Goal: Task Accomplishment & Management: Use online tool/utility

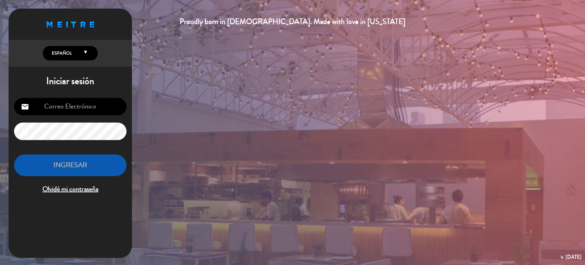
click at [51, 106] on input "email" at bounding box center [70, 106] width 112 height 17
type input "[EMAIL_ADDRESS][DOMAIN_NAME]"
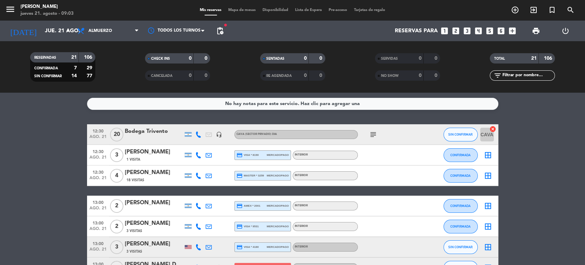
click at [371, 137] on icon "subject" at bounding box center [373, 134] width 8 height 8
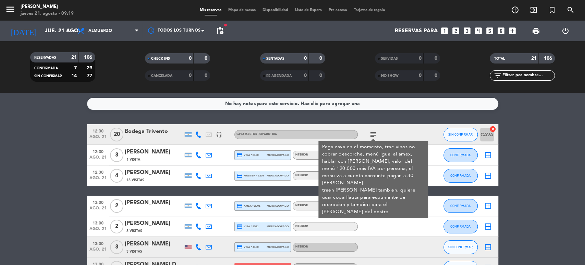
scroll to position [38, 0]
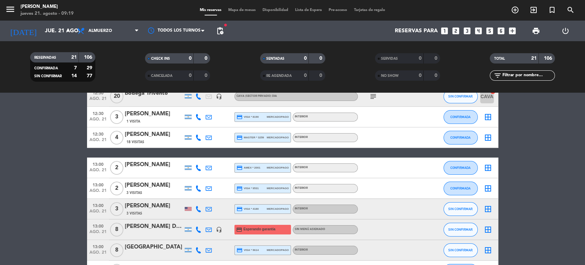
scroll to position [0, 0]
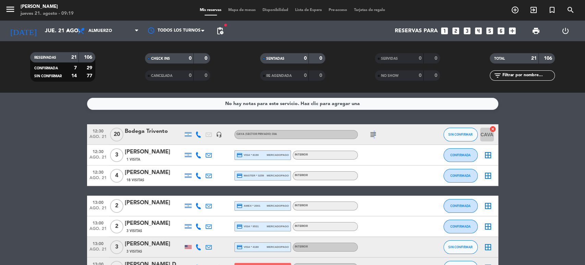
click at [373, 134] on icon "subject" at bounding box center [373, 134] width 8 height 8
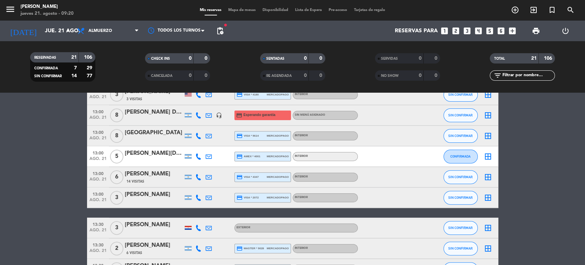
click at [250, 117] on span "Esperando garantía" at bounding box center [259, 114] width 32 height 5
click at [162, 118] on div at bounding box center [154, 119] width 58 height 5
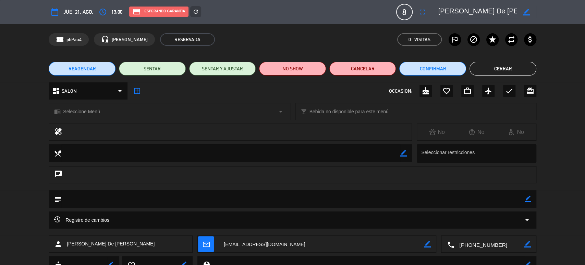
scroll to position [29, 0]
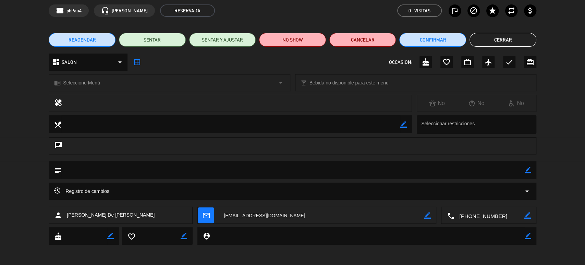
drag, startPoint x: 524, startPoint y: 183, endPoint x: 524, endPoint y: 187, distance: 4.5
click at [525, 185] on div "Registro de cambios arrow_drop_down" at bounding box center [293, 190] width 488 height 17
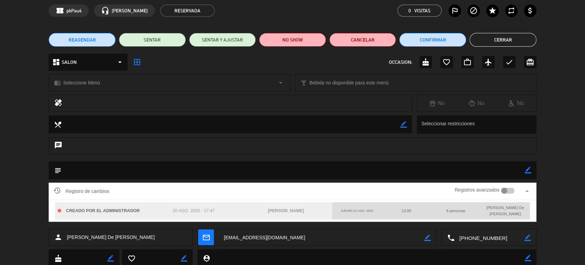
click at [512, 189] on div at bounding box center [507, 190] width 13 height 6
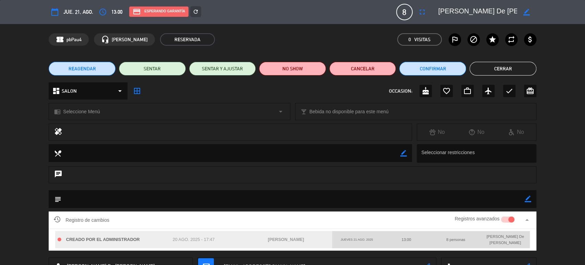
click at [512, 68] on button "Cerrar" at bounding box center [503, 69] width 67 height 14
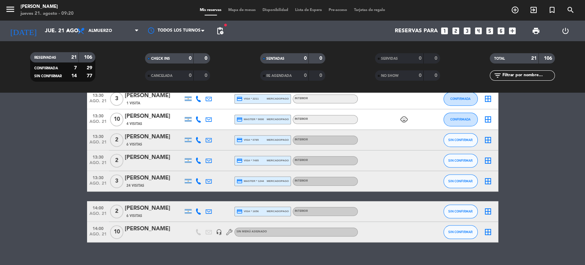
scroll to position [304, 0]
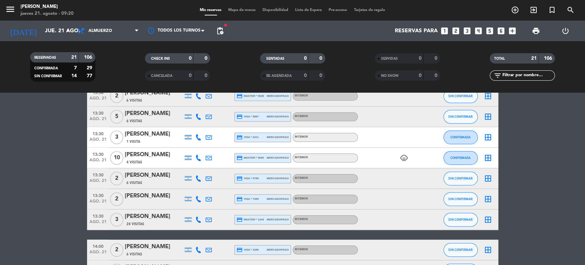
click at [404, 155] on icon "child_care" at bounding box center [404, 158] width 8 height 8
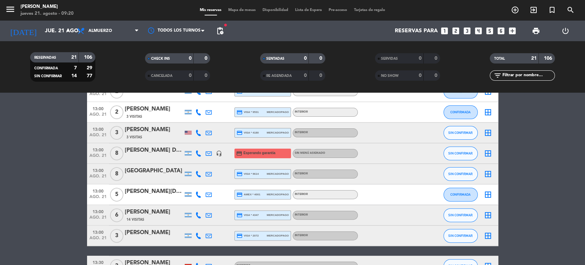
scroll to position [76, 0]
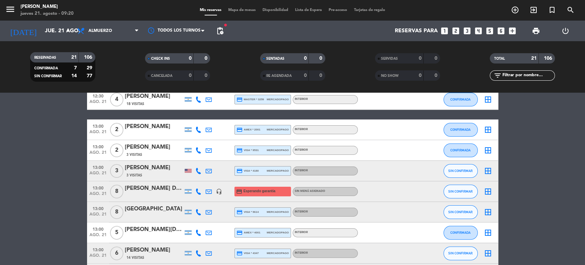
click at [113, 190] on span "8" at bounding box center [116, 191] width 13 height 14
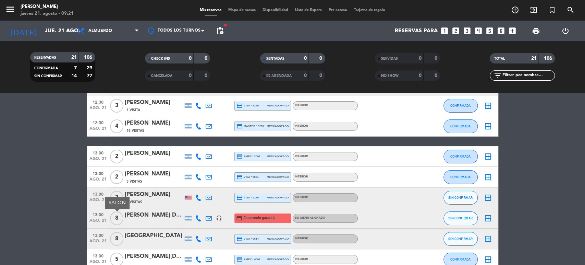
scroll to position [0, 0]
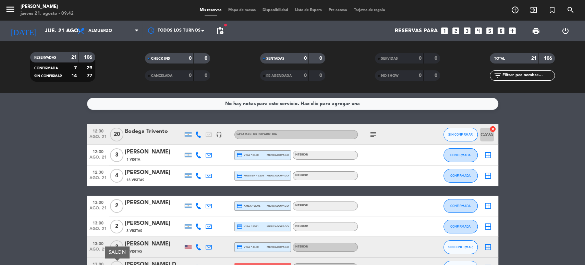
click at [244, 9] on span "Mapa de mesas" at bounding box center [242, 10] width 34 height 4
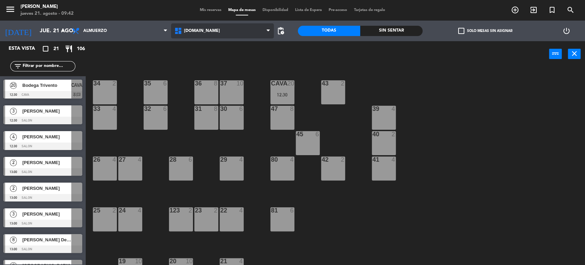
click at [234, 31] on span "[DOMAIN_NAME]" at bounding box center [222, 30] width 102 height 15
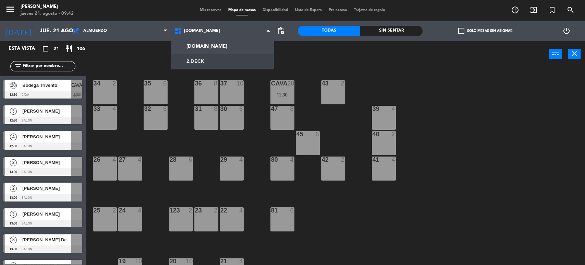
click at [229, 62] on ng-component "menu [PERSON_NAME] jueves 21. agosto - 09:42 Mis reservas Mapa de mesas Disponi…" at bounding box center [292, 133] width 585 height 266
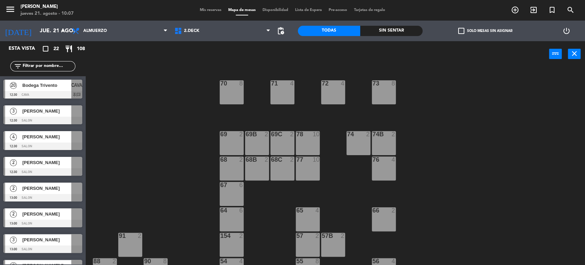
click at [463, 28] on span "check_box_outline_blank" at bounding box center [461, 31] width 6 height 6
click at [485, 31] on input "check_box_outline_blank Solo mesas sin asignar" at bounding box center [485, 31] width 0 height 0
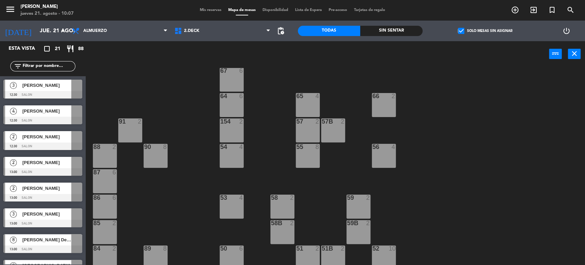
scroll to position [117, 0]
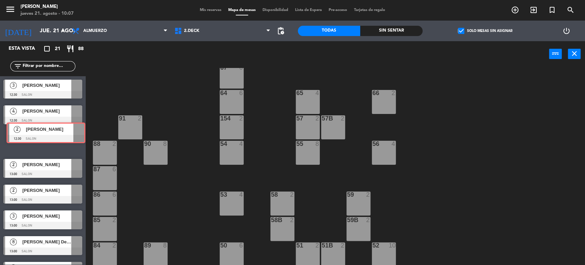
drag, startPoint x: 209, startPoint y: 136, endPoint x: 44, endPoint y: 132, distance: 165.3
click at [40, 134] on div "2 [PERSON_NAME] 12:30 SALON 2 [PERSON_NAME] 12:30 SALON" at bounding box center [43, 142] width 86 height 28
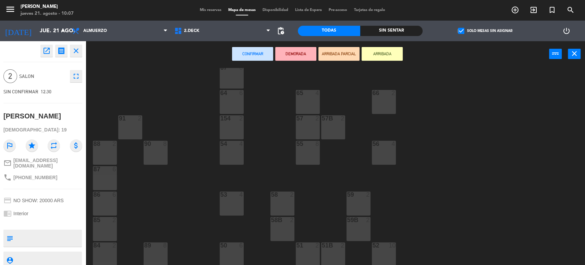
click at [125, 110] on div "71 4 72 4 73 8 70 8 74 2 74B 2 69 2 69B 2 69C 2 78 10 77 10 76 4 68 2 68B 2 68C…" at bounding box center [339, 167] width 494 height 198
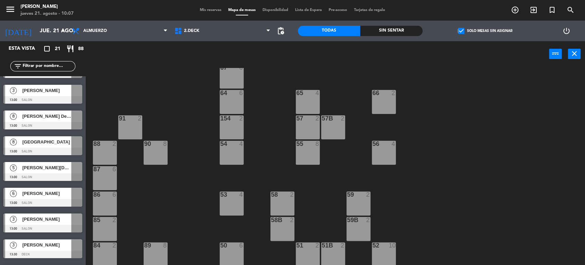
scroll to position [0, 0]
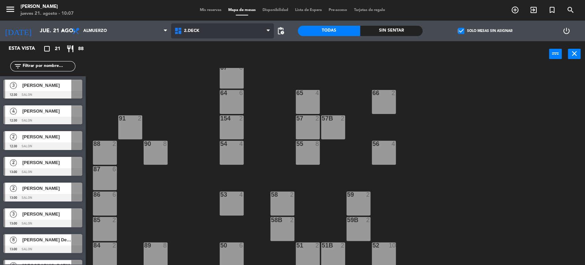
drag, startPoint x: 224, startPoint y: 34, endPoint x: 218, endPoint y: 49, distance: 16.8
click at [224, 34] on span "2.DECK" at bounding box center [222, 30] width 102 height 15
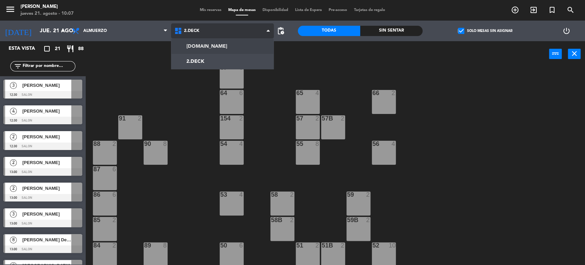
click at [218, 52] on ng-component "menu [PERSON_NAME] jueves 21. agosto - 10:07 Mis reservas Mapa de mesas Disponi…" at bounding box center [292, 133] width 585 height 266
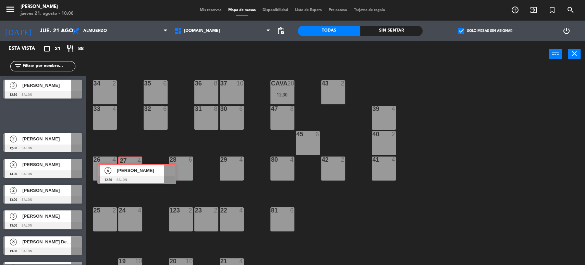
drag, startPoint x: 37, startPoint y: 111, endPoint x: 132, endPoint y: 166, distance: 110.1
click at [132, 166] on div "Esta vista crop_square 21 restaurant 88 filter_list 3 [PERSON_NAME] 12:30 SALON…" at bounding box center [292, 153] width 585 height 225
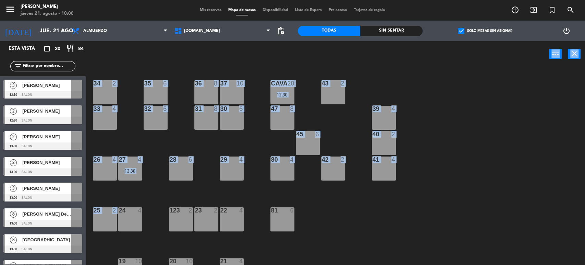
drag, startPoint x: 110, startPoint y: 220, endPoint x: 107, endPoint y: 224, distance: 5.1
click at [102, 214] on div at bounding box center [102, 214] width 0 height 0
click at [62, 120] on div "2 [PERSON_NAME] 12:30 SALON" at bounding box center [43, 115] width 86 height 26
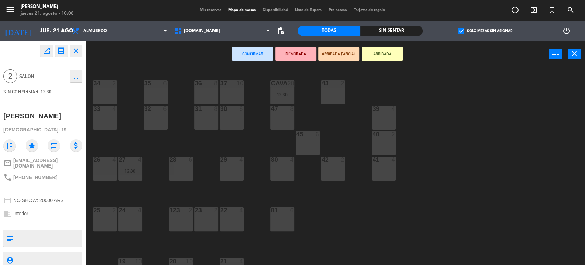
click at [101, 223] on div "25 2" at bounding box center [105, 219] width 24 height 24
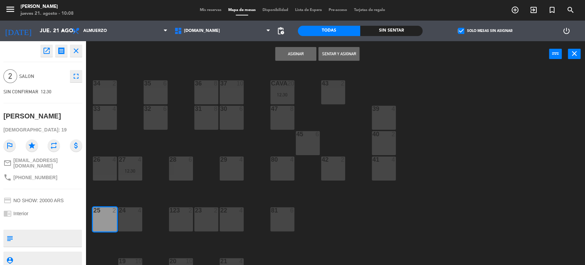
click at [288, 53] on button "Asignar" at bounding box center [295, 54] width 41 height 14
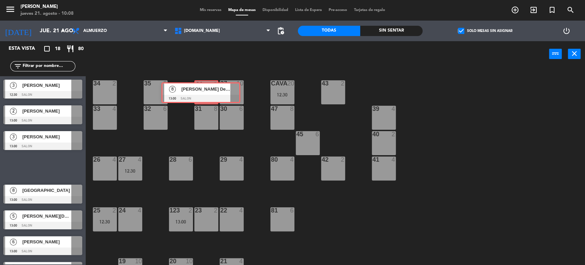
drag, startPoint x: 69, startPoint y: 169, endPoint x: 207, endPoint y: 92, distance: 157.9
click at [207, 92] on div "Esta vista crop_square 18 restaurant 80 filter_list 3 [PERSON_NAME] 12:30 SALON…" at bounding box center [292, 153] width 585 height 225
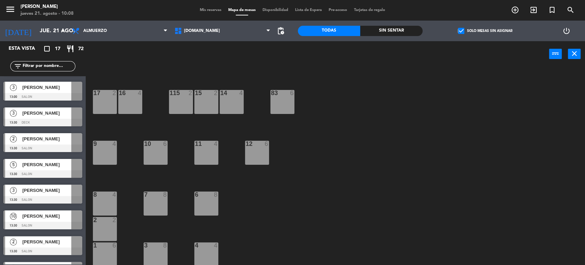
scroll to position [249, 0]
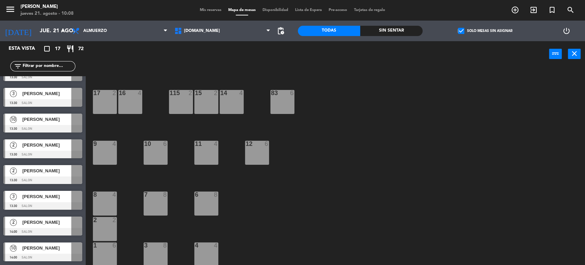
click at [43, 201] on div "[PERSON_NAME]" at bounding box center [47, 196] width 50 height 11
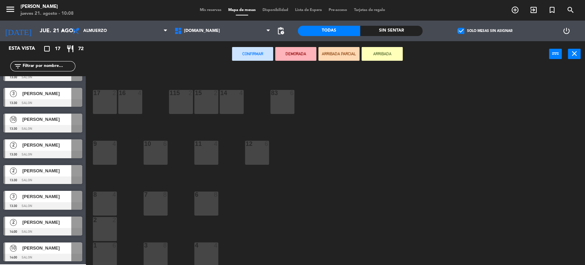
scroll to position [104, 0]
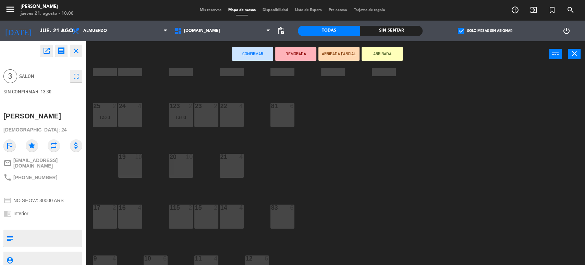
click at [125, 121] on div "24 4" at bounding box center [130, 115] width 24 height 24
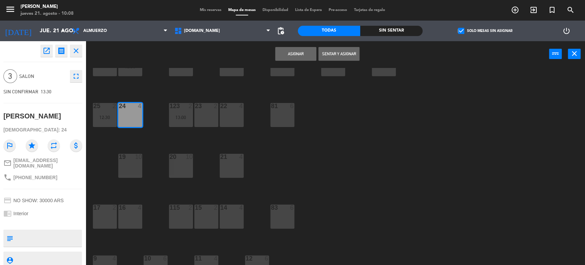
click at [299, 52] on button "Asignar" at bounding box center [295, 54] width 41 height 14
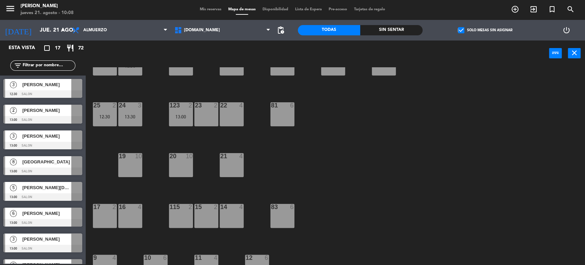
scroll to position [79, 0]
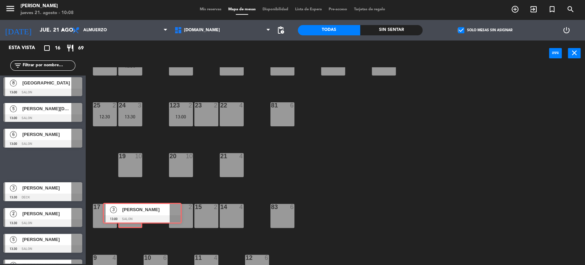
drag, startPoint x: 40, startPoint y: 164, endPoint x: 153, endPoint y: 194, distance: 116.1
click at [132, 212] on div "Esta vista crop_square 16 restaurant 69 filter_list 3 [PERSON_NAME] 12:30 SALON…" at bounding box center [292, 152] width 585 height 225
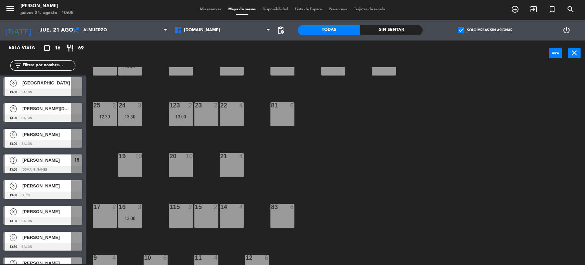
scroll to position [219, 0]
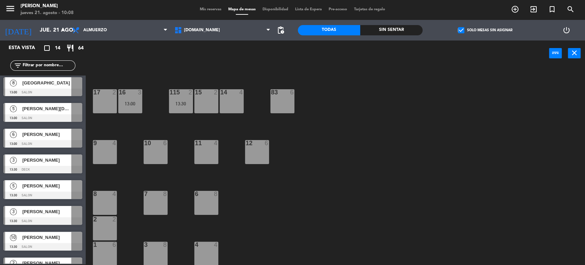
click at [25, 239] on span "[PERSON_NAME]" at bounding box center [46, 236] width 49 height 7
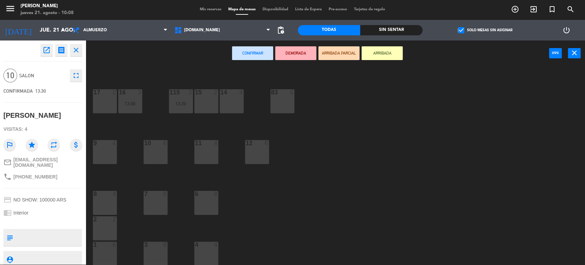
click at [156, 259] on div "3 8" at bounding box center [156, 253] width 24 height 24
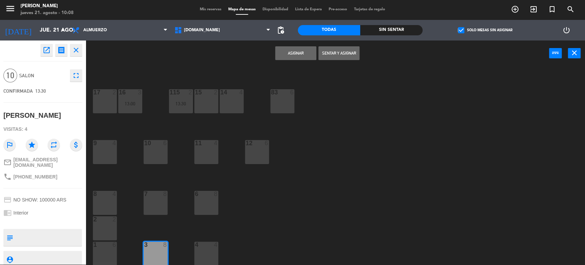
click at [307, 49] on button "Asignar" at bounding box center [295, 53] width 41 height 14
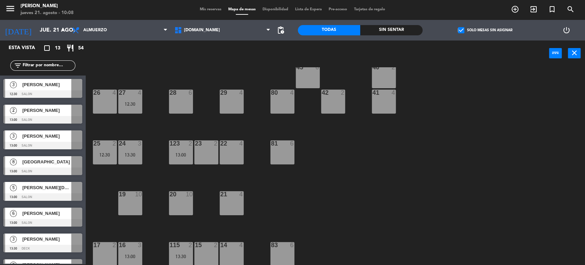
scroll to position [0, 0]
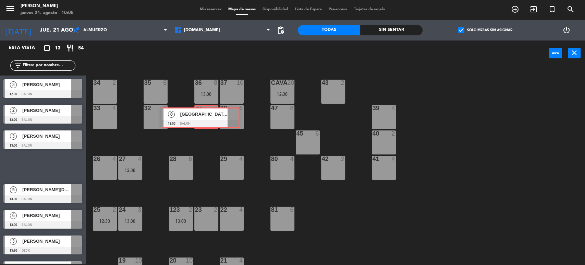
drag, startPoint x: 80, startPoint y: 173, endPoint x: 217, endPoint y: 120, distance: 146.5
click at [217, 120] on div "Esta vista crop_square 13 restaurant 54 filter_list 3 [PERSON_NAME] 12:30 SALON…" at bounding box center [292, 152] width 585 height 225
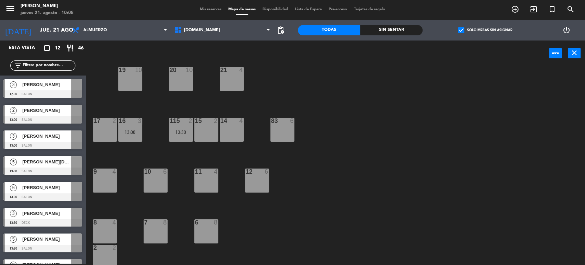
scroll to position [219, 0]
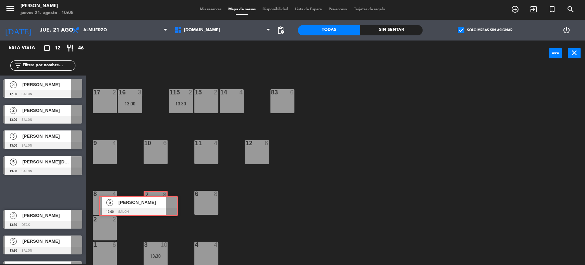
drag, startPoint x: 70, startPoint y: 190, endPoint x: 173, endPoint y: 176, distance: 104.5
click at [155, 198] on div "Esta vista crop_square 12 restaurant 46 filter_list 3 [PERSON_NAME] 12:30 SALON…" at bounding box center [292, 152] width 585 height 225
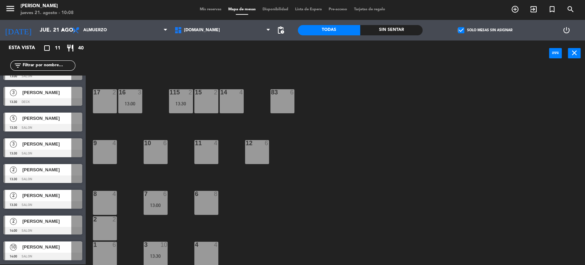
scroll to position [95, 0]
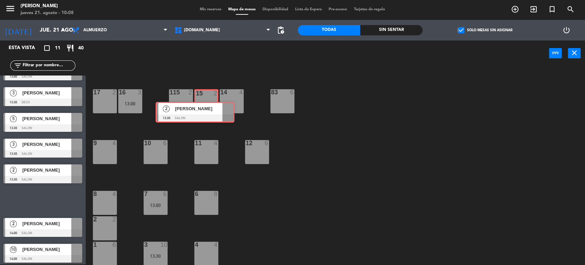
drag, startPoint x: 53, startPoint y: 199, endPoint x: 205, endPoint y: 114, distance: 173.9
click at [205, 110] on div "Esta vista crop_square 11 restaurant 40 filter_list 3 [PERSON_NAME] 12:30 SALON…" at bounding box center [292, 152] width 585 height 225
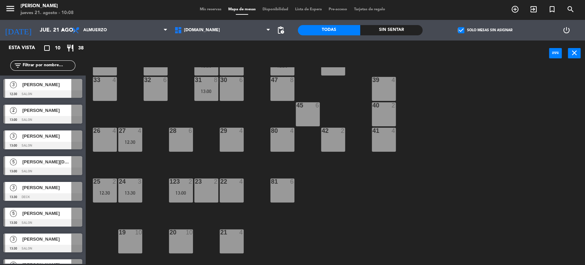
scroll to position [0, 0]
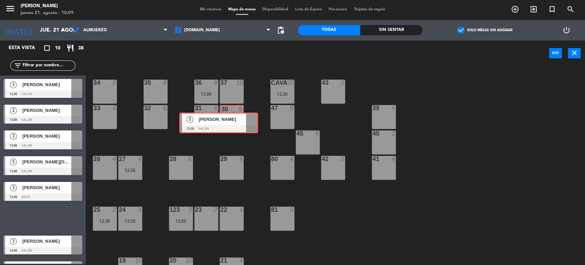
drag, startPoint x: 49, startPoint y: 213, endPoint x: 228, endPoint y: 118, distance: 201.9
click at [228, 118] on div "Esta vista crop_square 10 restaurant 38 filter_list 3 [PERSON_NAME] 12:30 SALON…" at bounding box center [292, 152] width 585 height 225
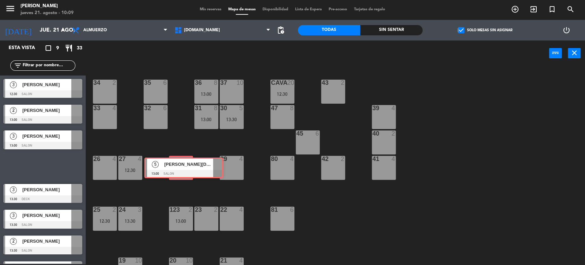
drag, startPoint x: 143, startPoint y: 183, endPoint x: 186, endPoint y: 158, distance: 50.9
click at [185, 161] on div "Esta vista crop_square 9 restaurant 33 filter_list 3 [PERSON_NAME] 12:30 SALON …" at bounding box center [292, 152] width 585 height 225
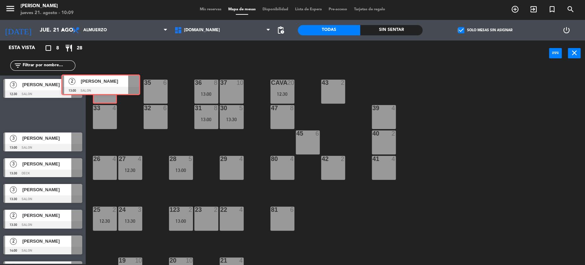
drag, startPoint x: 45, startPoint y: 120, endPoint x: 101, endPoint y: 88, distance: 64.0
click at [101, 88] on div "Esta vista crop_square 8 restaurant 28 filter_list 3 [PERSON_NAME] 12:30 SALON …" at bounding box center [292, 152] width 585 height 225
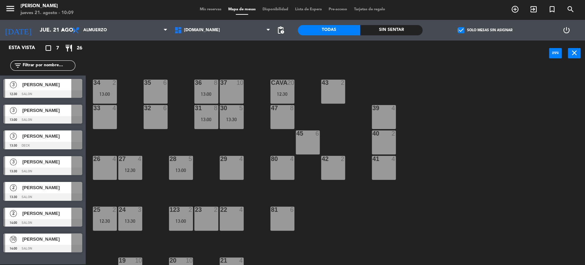
click at [209, 21] on div "[DOMAIN_NAME] [DOMAIN_NAME] [DOMAIN_NAME] [DOMAIN_NAME] [DOMAIN_NAME]" at bounding box center [222, 30] width 102 height 21
click at [203, 31] on span "[DOMAIN_NAME]" at bounding box center [222, 30] width 102 height 15
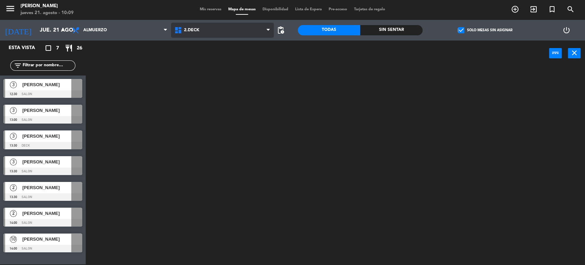
click at [190, 61] on ng-component "menu [PERSON_NAME] jueves 21. agosto - 10:09 Mis reservas Mapa de mesas Disponi…" at bounding box center [292, 132] width 585 height 266
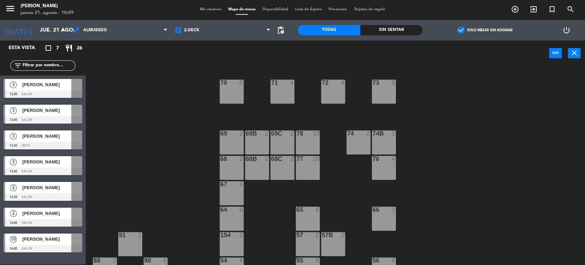
scroll to position [117, 0]
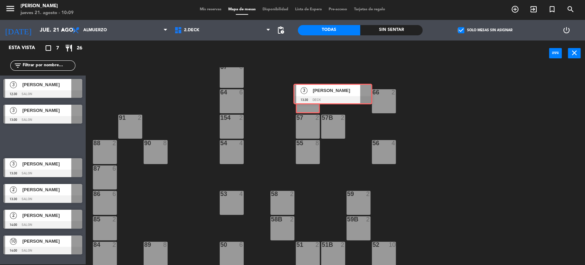
drag, startPoint x: 15, startPoint y: 138, endPoint x: 304, endPoint y: 95, distance: 292.2
click at [304, 95] on div "Esta vista crop_square 7 restaurant 26 filter_list 3 [PERSON_NAME] 12:30 SALON …" at bounding box center [292, 152] width 585 height 225
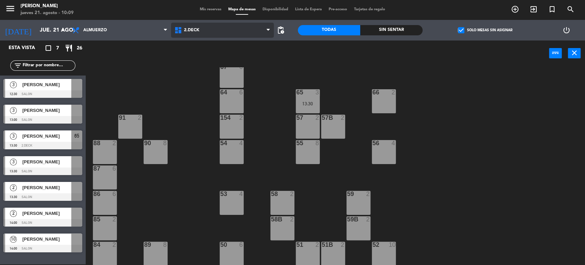
click at [195, 31] on span "2.DECK" at bounding box center [191, 30] width 15 height 5
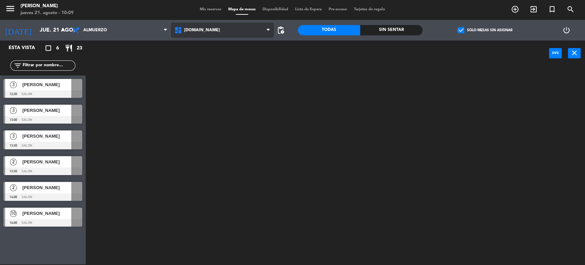
click at [185, 50] on ng-component "menu [PERSON_NAME] jueves 21. agosto - 10:09 Mis reservas Mapa de mesas Disponi…" at bounding box center [292, 132] width 585 height 266
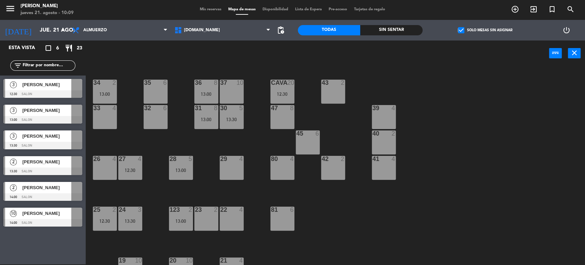
scroll to position [76, 0]
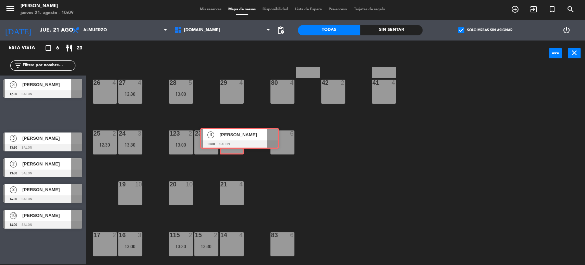
drag, startPoint x: 59, startPoint y: 113, endPoint x: 227, endPoint y: 142, distance: 170.1
click at [227, 142] on div "Esta vista crop_square 6 restaurant 23 filter_list 3 [PERSON_NAME] 12:30 SALON …" at bounding box center [292, 152] width 585 height 225
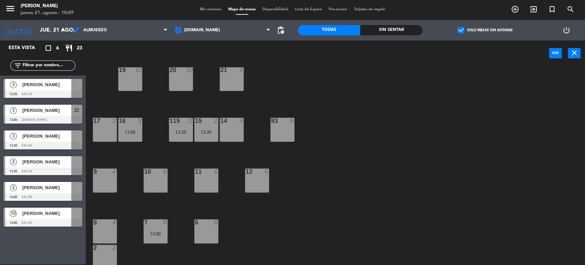
scroll to position [219, 0]
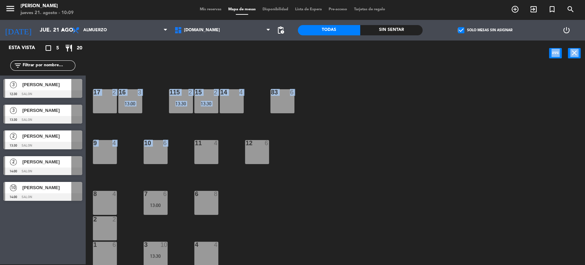
drag, startPoint x: 89, startPoint y: 99, endPoint x: 150, endPoint y: 150, distance: 79.6
click at [151, 145] on div at bounding box center [155, 143] width 11 height 6
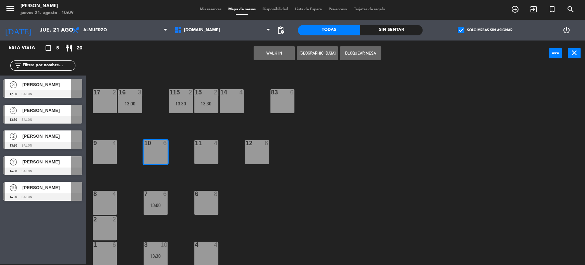
click at [80, 86] on div at bounding box center [76, 84] width 11 height 11
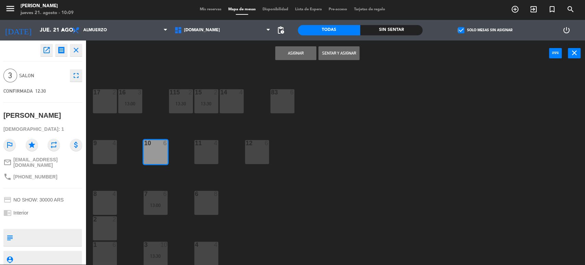
click at [207, 142] on div at bounding box center [206, 143] width 11 height 6
click at [146, 150] on div "10 6" at bounding box center [156, 152] width 24 height 24
click at [293, 49] on button "Asignar" at bounding box center [295, 53] width 41 height 14
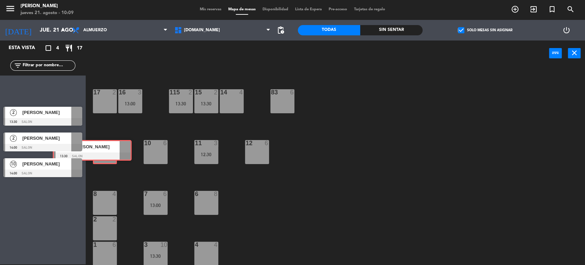
drag, startPoint x: 66, startPoint y: 97, endPoint x: 104, endPoint y: 154, distance: 69.0
click at [104, 154] on div "Esta vista crop_square 4 restaurant 17 filter_list 3 [PERSON_NAME] 13:30 SALON …" at bounding box center [292, 152] width 585 height 225
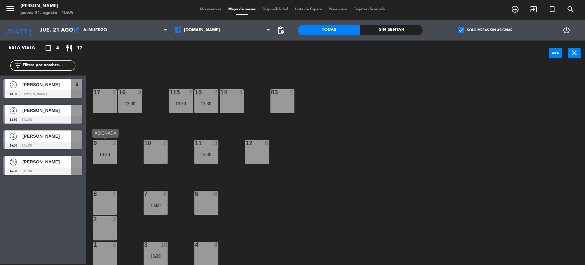
click at [104, 153] on div "13:30" at bounding box center [105, 154] width 24 height 5
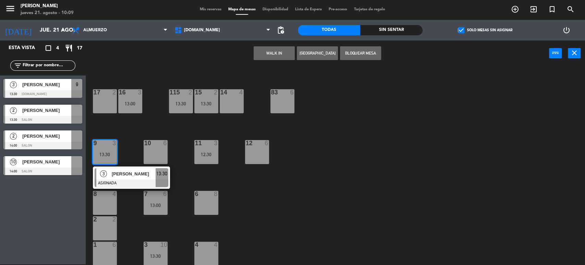
click at [128, 137] on div "34 2 13:00 35 6 36 8 13:00 43 2 37 10 CAVA 20 12:30 33 4 32 6 31 8 13:00 30 5 1…" at bounding box center [339, 166] width 494 height 198
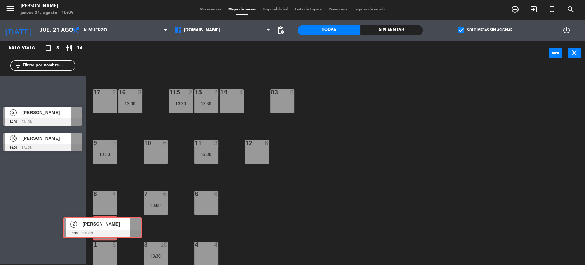
drag, startPoint x: 64, startPoint y: 98, endPoint x: 112, endPoint y: 230, distance: 140.1
click at [112, 230] on div "Esta vista crop_square 3 restaurant 14 filter_list 2 [PERSON_NAME] 13:30 SALON …" at bounding box center [292, 152] width 585 height 225
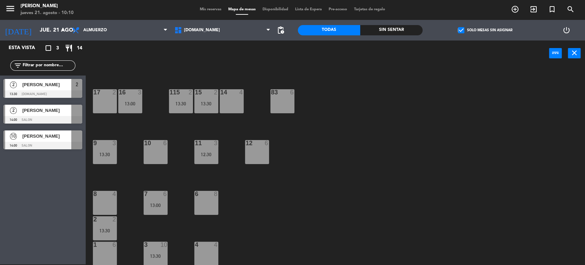
click at [208, 10] on span "Mis reservas" at bounding box center [210, 10] width 28 height 4
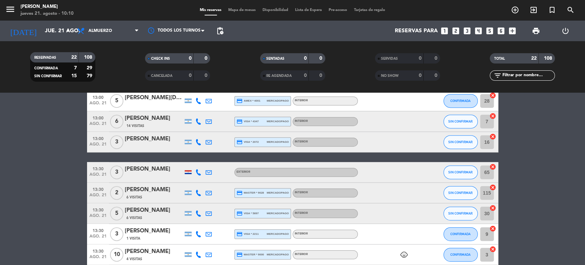
scroll to position [375, 0]
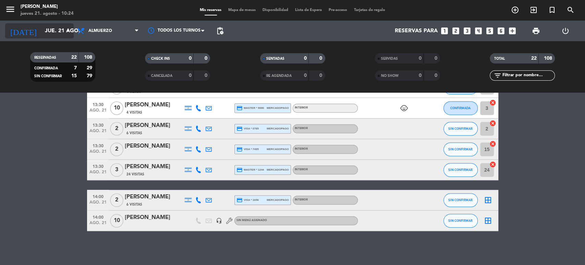
click at [41, 27] on input "jue. 21 ago." at bounding box center [77, 30] width 72 height 13
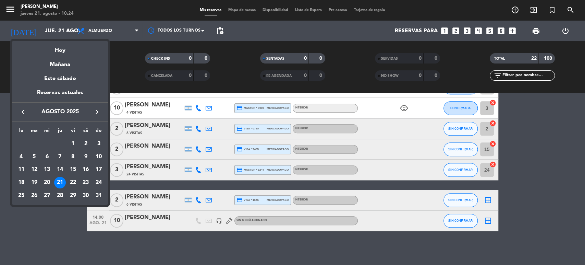
click at [73, 182] on div "22" at bounding box center [73, 183] width 12 height 12
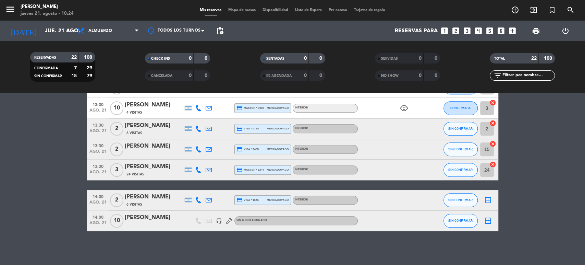
type input "vie. 22 ago."
drag, startPoint x: 101, startPoint y: 30, endPoint x: 101, endPoint y: 72, distance: 42.2
click at [101, 30] on span "Almuerzo" at bounding box center [100, 30] width 24 height 5
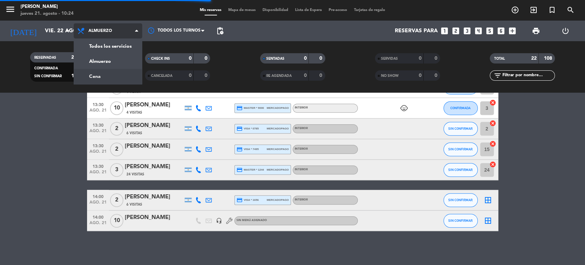
click at [101, 75] on div "menu [PERSON_NAME] jueves 21. agosto - 10:24 Mis reservas Mapa de mesas Disponi…" at bounding box center [292, 46] width 585 height 93
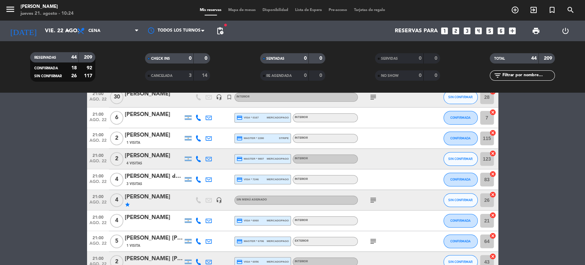
click at [235, 8] on span "Mapa de mesas" at bounding box center [242, 10] width 34 height 4
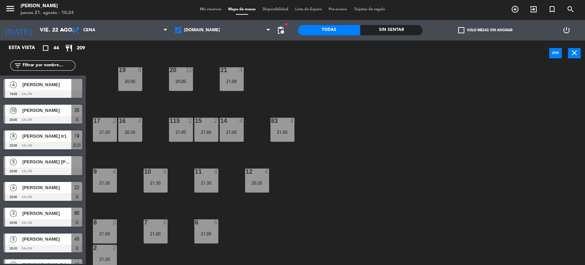
scroll to position [219, 0]
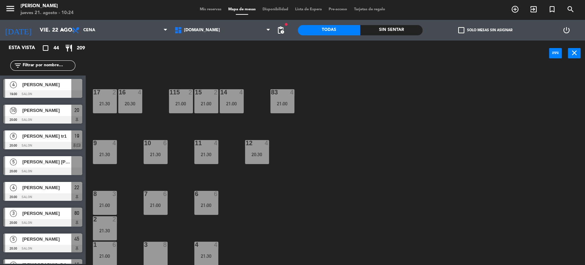
click at [462, 32] on span "check_box_outline_blank" at bounding box center [461, 30] width 6 height 6
click at [485, 30] on input "check_box_outline_blank Solo mesas sin asignar" at bounding box center [485, 30] width 0 height 0
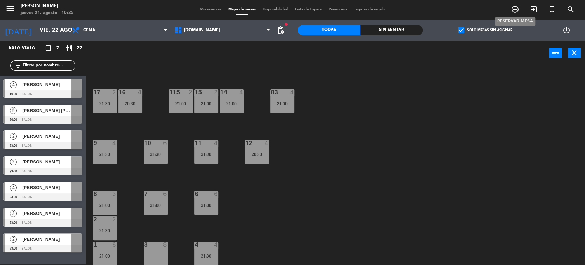
click at [512, 10] on icon "add_circle_outline" at bounding box center [515, 9] width 8 height 8
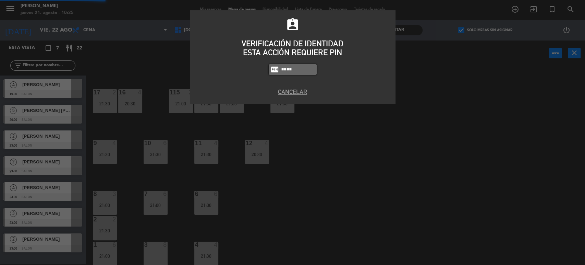
type input "4077"
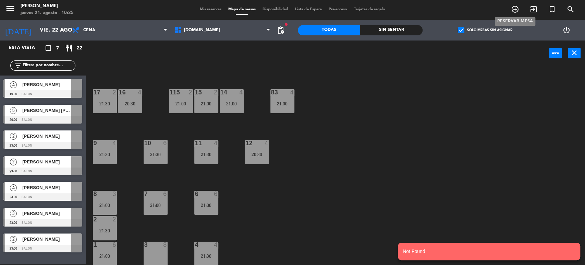
click at [512, 10] on icon "add_circle_outline" at bounding box center [515, 9] width 8 height 8
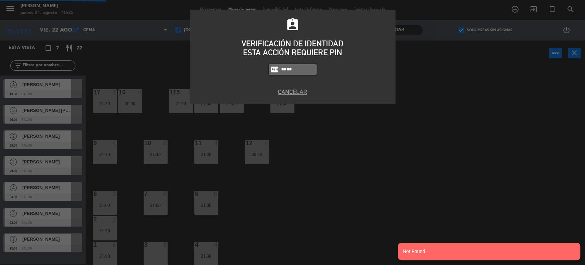
type input "4307"
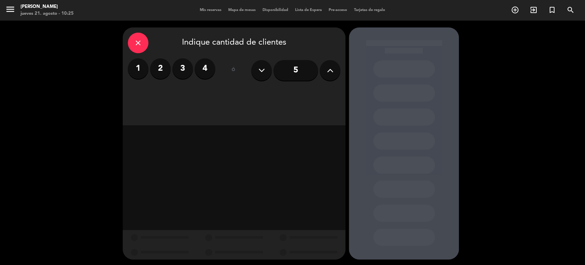
click at [337, 71] on button at bounding box center [330, 70] width 21 height 21
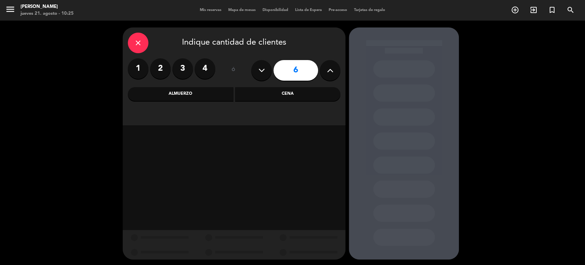
click at [294, 92] on div "Cena" at bounding box center [288, 94] width 106 height 14
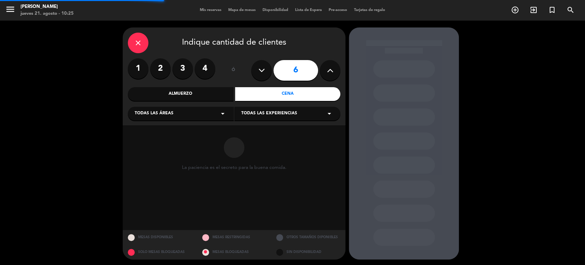
click at [173, 111] on div "Todas las áreas arrow_drop_down" at bounding box center [181, 114] width 106 height 14
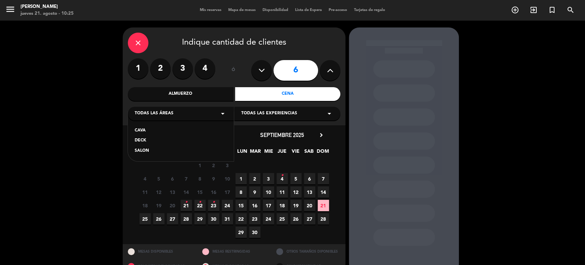
click at [157, 149] on div "SALON" at bounding box center [181, 150] width 92 height 7
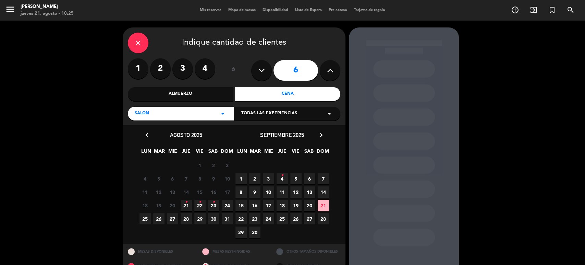
click at [202, 205] on span "22 •" at bounding box center [199, 204] width 11 height 11
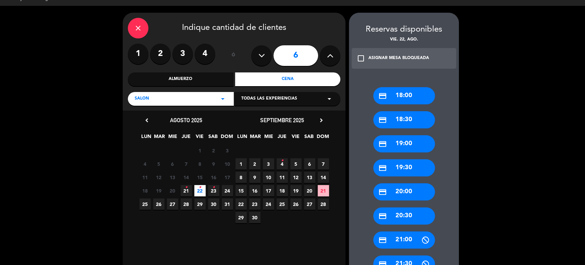
scroll to position [53, 0]
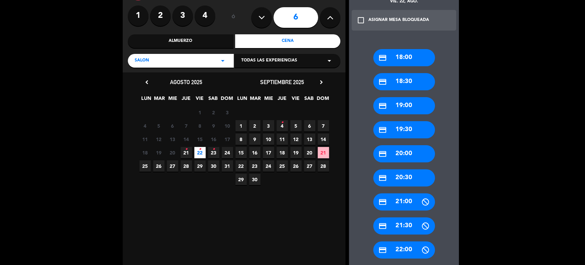
click at [408, 197] on div "credit_card 21:00" at bounding box center [404, 201] width 62 height 17
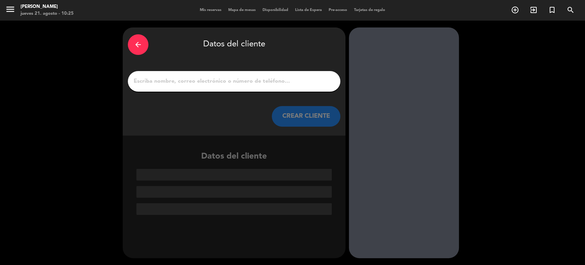
click at [207, 81] on input "1" at bounding box center [234, 81] width 202 height 10
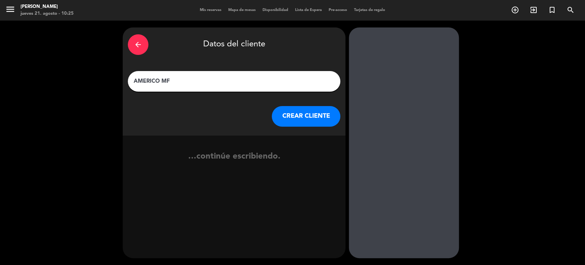
type input "AMERICO MF"
click at [319, 120] on button "CREAR CLIENTE" at bounding box center [306, 116] width 69 height 21
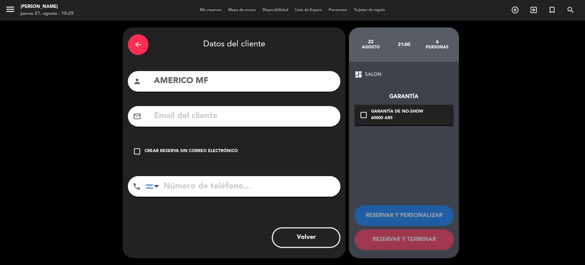
click at [242, 152] on div "check_box_outline_blank Crear reserva sin correo electrónico" at bounding box center [234, 151] width 213 height 21
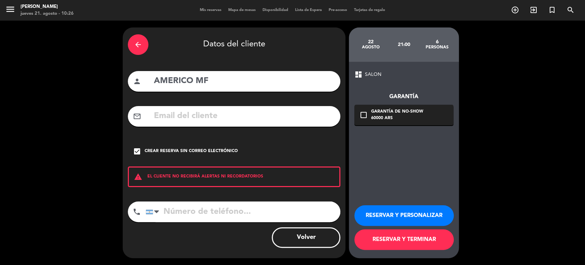
click at [412, 240] on button "RESERVAR Y TERMINAR" at bounding box center [403, 239] width 99 height 21
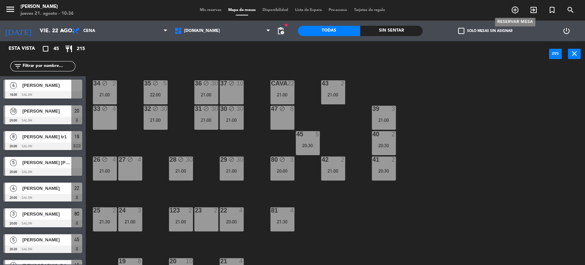
click at [513, 8] on icon "add_circle_outline" at bounding box center [515, 10] width 8 height 8
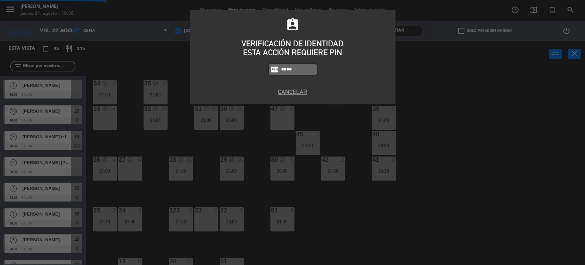
type input "4307"
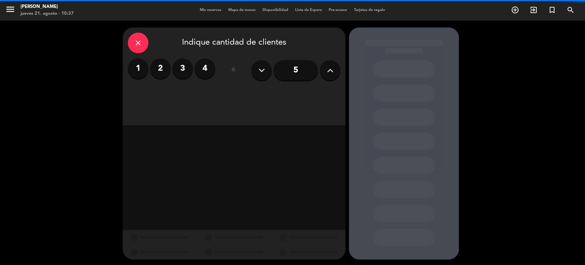
click at [160, 73] on label "2" at bounding box center [160, 68] width 21 height 21
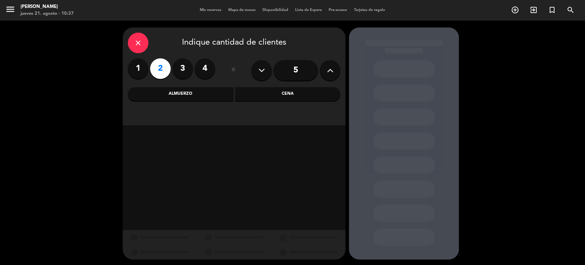
click at [276, 88] on div "Cena" at bounding box center [288, 94] width 106 height 14
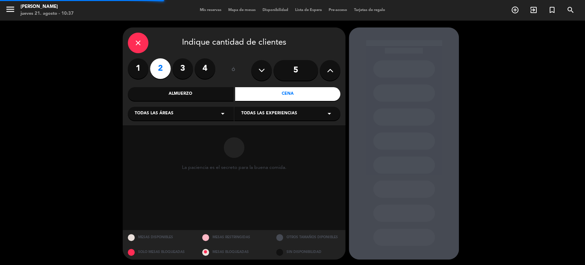
click at [191, 111] on div "Todas las áreas arrow_drop_down" at bounding box center [181, 114] width 106 height 14
click at [150, 146] on div "CAVA DECK SALON" at bounding box center [181, 136] width 106 height 49
click at [148, 149] on div "SALON" at bounding box center [181, 150] width 92 height 7
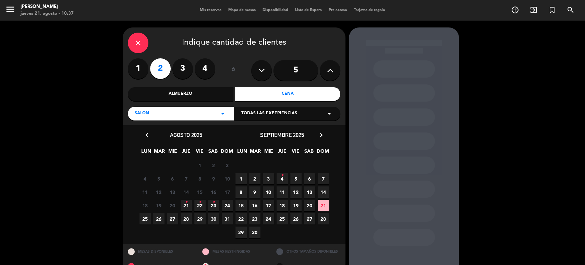
click at [158, 220] on span "26" at bounding box center [158, 218] width 11 height 11
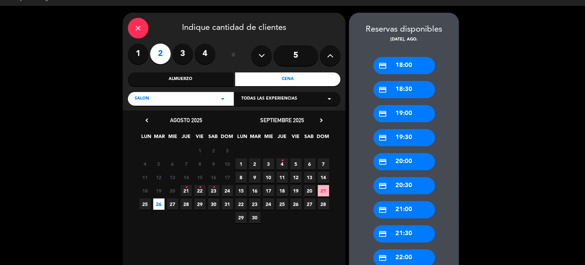
click at [419, 64] on div "credit_card 18:00" at bounding box center [404, 65] width 62 height 17
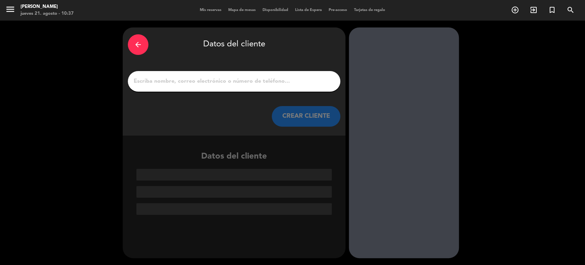
scroll to position [0, 0]
click at [146, 43] on div "arrow_back" at bounding box center [138, 44] width 21 height 21
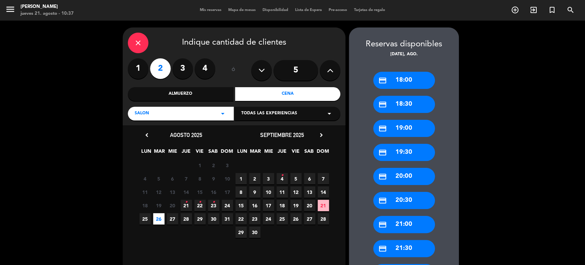
click at [419, 129] on div "credit_card 19:00" at bounding box center [404, 128] width 62 height 17
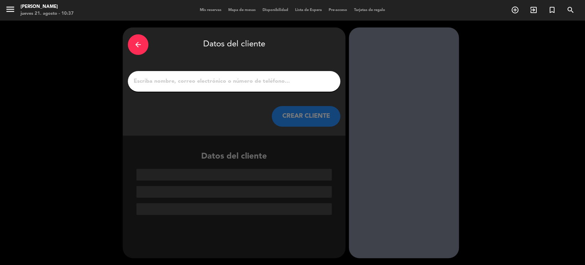
click at [292, 80] on input "1" at bounding box center [234, 81] width 202 height 10
click at [317, 76] on input "1" at bounding box center [234, 81] width 202 height 10
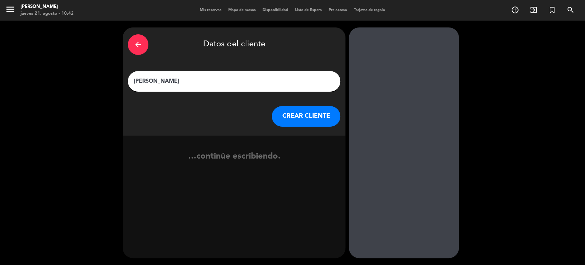
type input "[PERSON_NAME]"
click at [282, 114] on button "CREAR CLIENTE" at bounding box center [306, 116] width 69 height 21
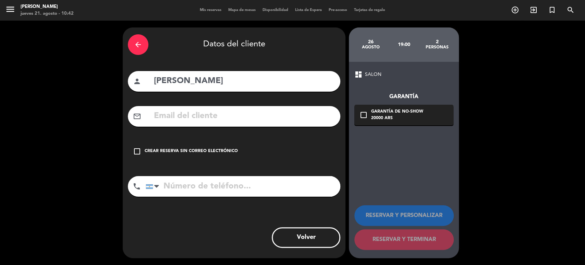
drag, startPoint x: 269, startPoint y: 136, endPoint x: 272, endPoint y: 152, distance: 16.0
click at [270, 137] on div "arrow_back Datos del cliente person [PERSON_NAME] mail_outline check_box_outlin…" at bounding box center [234, 142] width 223 height 230
drag, startPoint x: 235, startPoint y: 160, endPoint x: 238, endPoint y: 159, distance: 3.7
click at [236, 160] on div "check_box_outline_blank Crear reserva sin correo electrónico" at bounding box center [234, 151] width 213 height 21
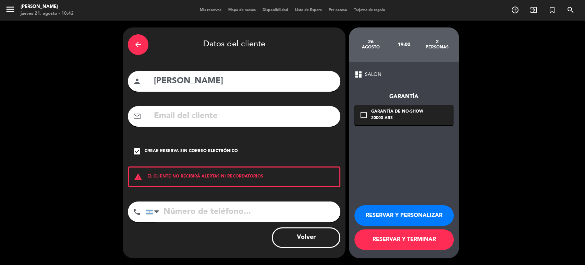
click at [433, 216] on button "RESERVAR Y PERSONALIZAR" at bounding box center [403, 215] width 99 height 21
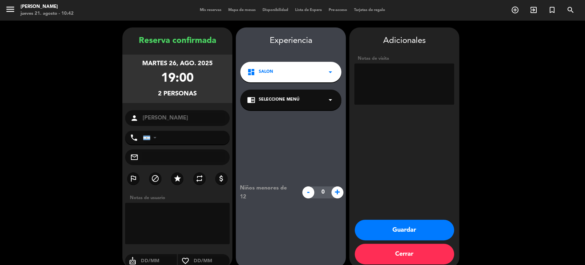
scroll to position [9, 0]
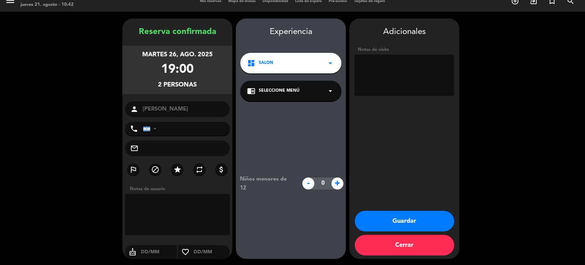
click at [375, 71] on textarea at bounding box center [404, 74] width 100 height 41
type textarea "esta mesa va a pagar la mesa de stallantis"
drag, startPoint x: 421, startPoint y: 73, endPoint x: 417, endPoint y: 74, distance: 4.6
click at [417, 74] on textarea at bounding box center [404, 74] width 100 height 41
click at [406, 225] on button "Guardar" at bounding box center [404, 220] width 99 height 21
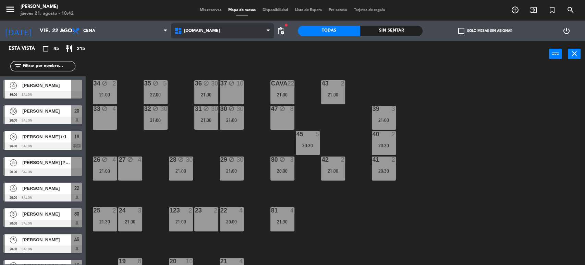
click at [186, 27] on span "[DOMAIN_NAME]" at bounding box center [222, 30] width 102 height 15
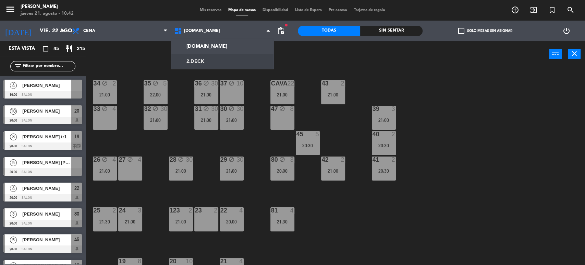
click at [197, 57] on ng-component "menu [PERSON_NAME] jueves 21. agosto - 10:42 Mis reservas Mapa de mesas Disponi…" at bounding box center [292, 133] width 585 height 266
